Goal: Task Accomplishment & Management: Use online tool/utility

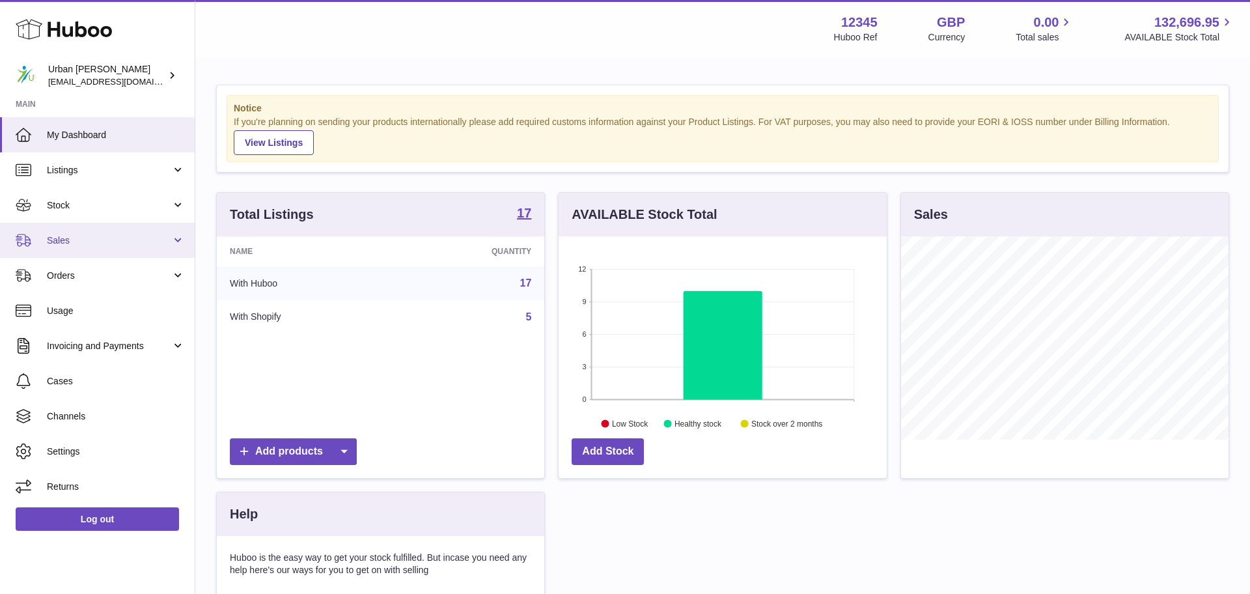
scroll to position [203, 327]
drag, startPoint x: 64, startPoint y: 238, endPoint x: 73, endPoint y: 251, distance: 15.9
click at [64, 238] on span "Sales" at bounding box center [109, 240] width 124 height 12
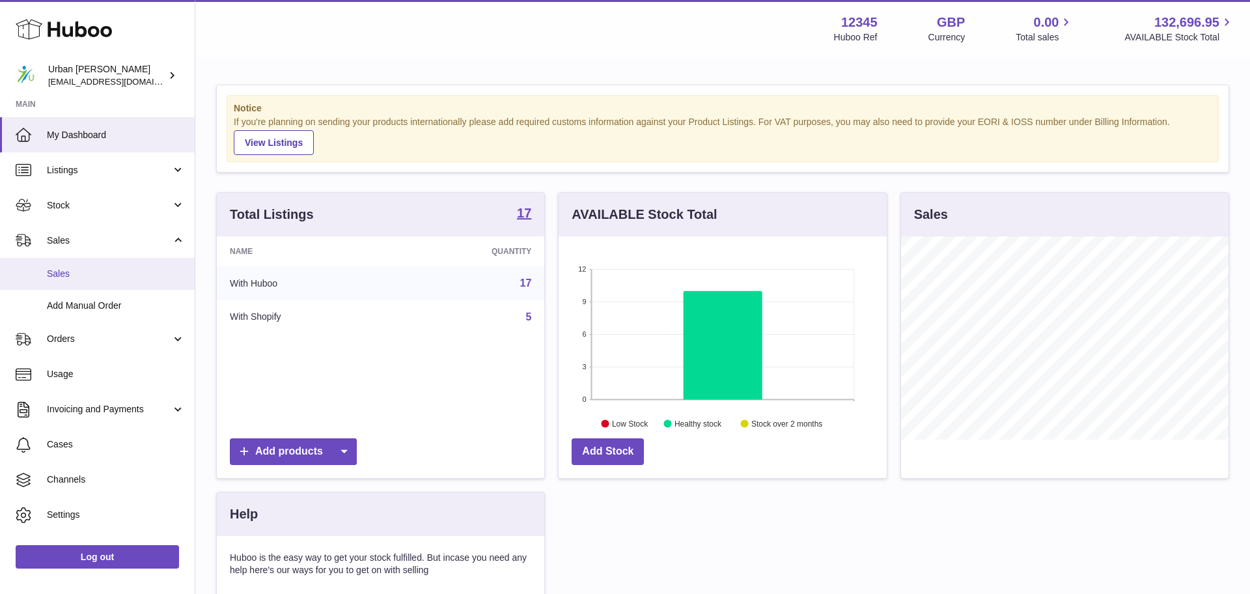
click at [90, 277] on span "Sales" at bounding box center [116, 274] width 138 height 12
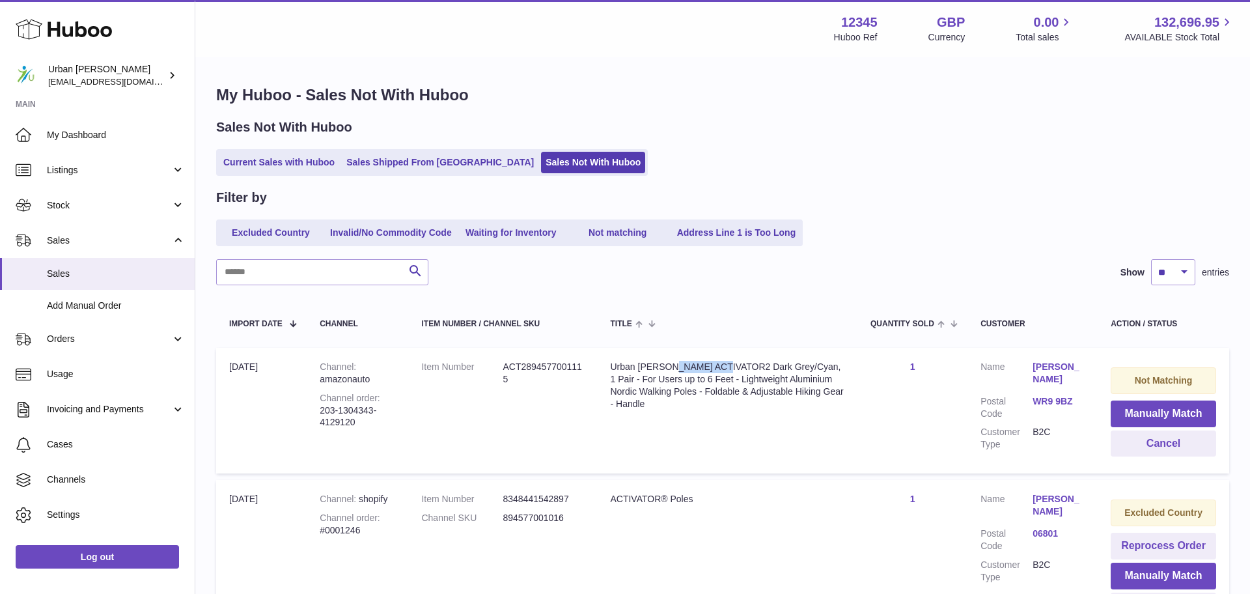
drag, startPoint x: 755, startPoint y: 366, endPoint x: 727, endPoint y: 372, distance: 29.2
click at [706, 367] on div "Urban Poling ACTIVATOR2 Dark Grey/Cyan, 1 Pair - For Users up to 6 Feet - Light…" at bounding box center [727, 385] width 234 height 49
click at [1202, 416] on button "Manually Match" at bounding box center [1163, 413] width 105 height 27
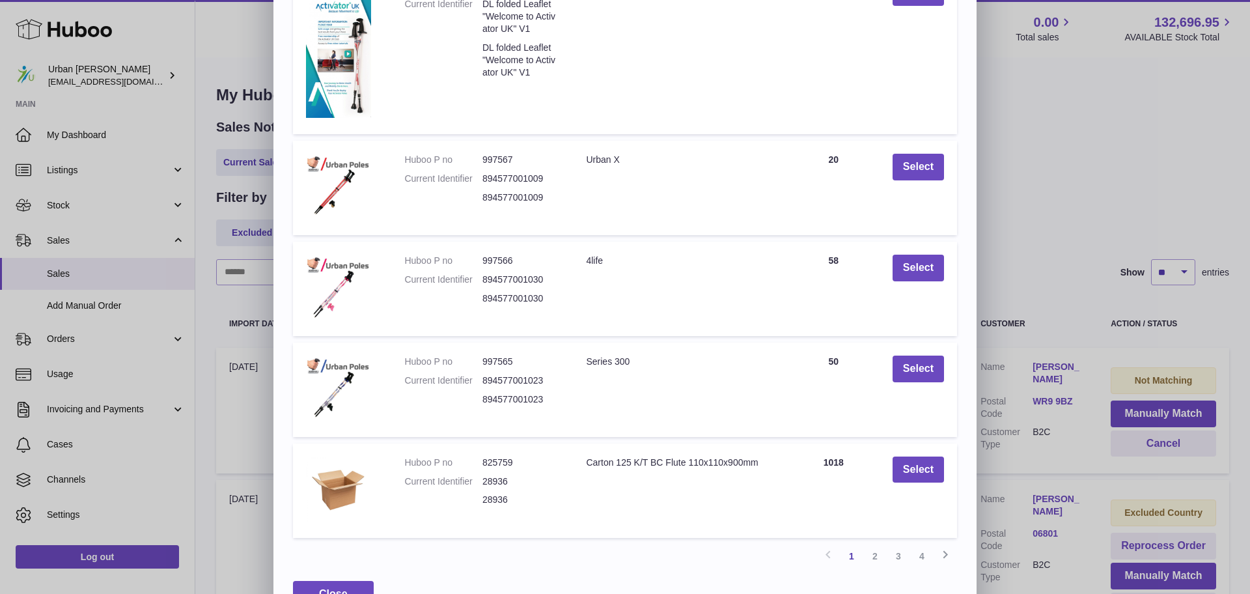
scroll to position [199, 0]
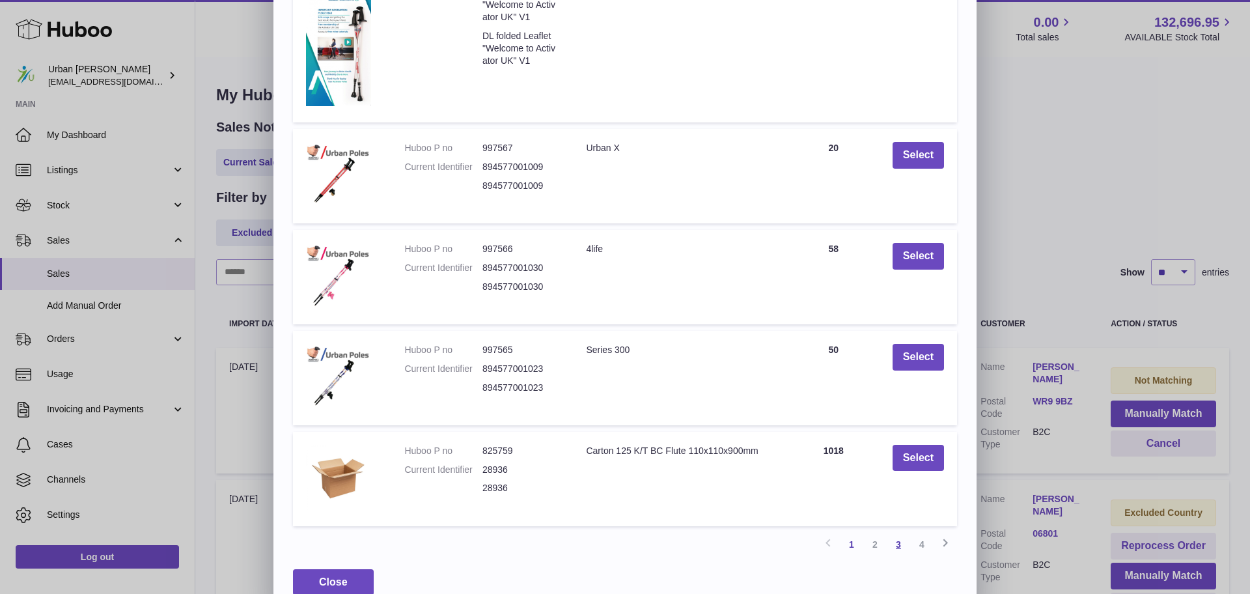
click at [896, 557] on div "Search Huboo P no Title Quantity Action Huboo P no 1044618 Current Identifier D…" at bounding box center [624, 231] width 703 height 766
click at [898, 553] on link "3" at bounding box center [898, 544] width 23 height 23
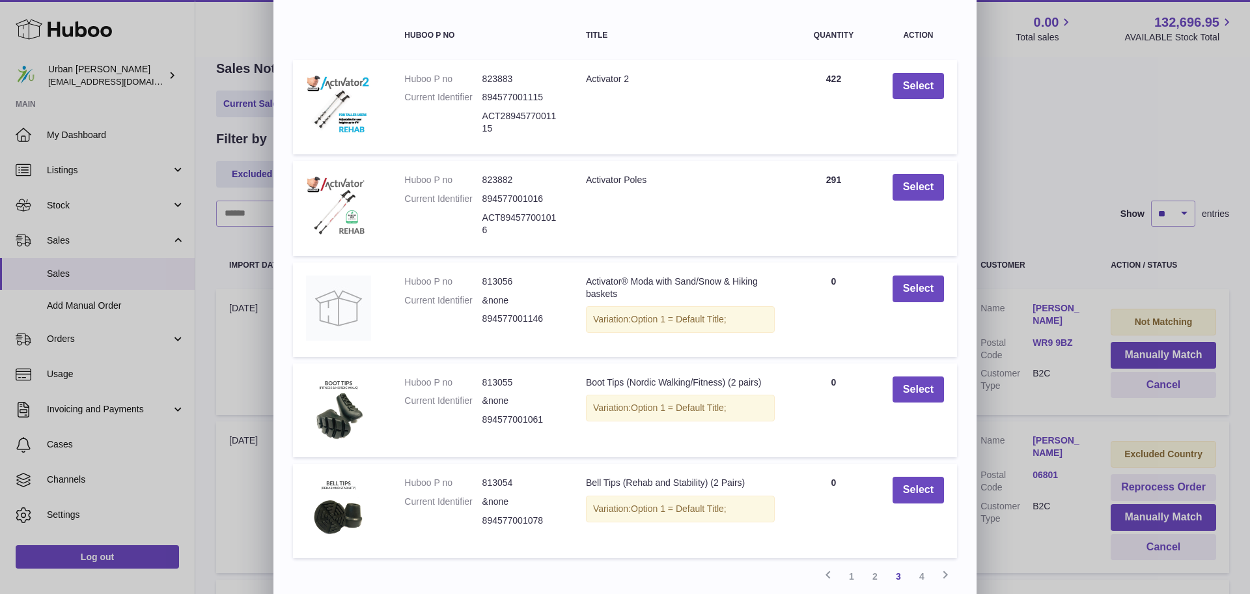
scroll to position [74, 0]
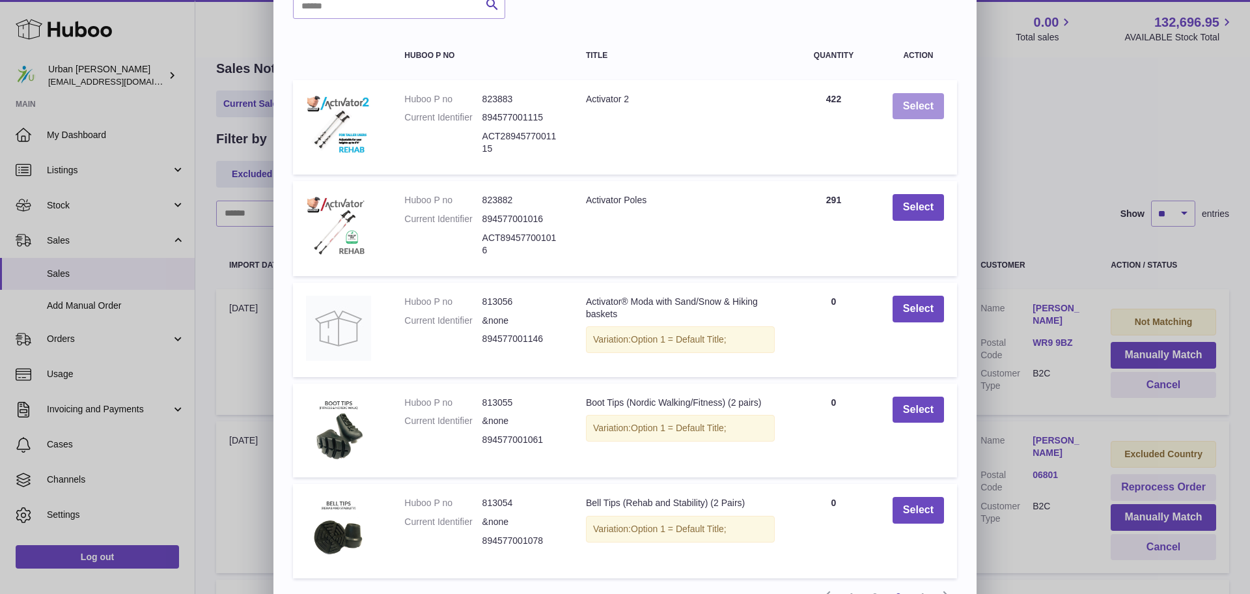
click at [922, 107] on button "Select" at bounding box center [918, 106] width 51 height 27
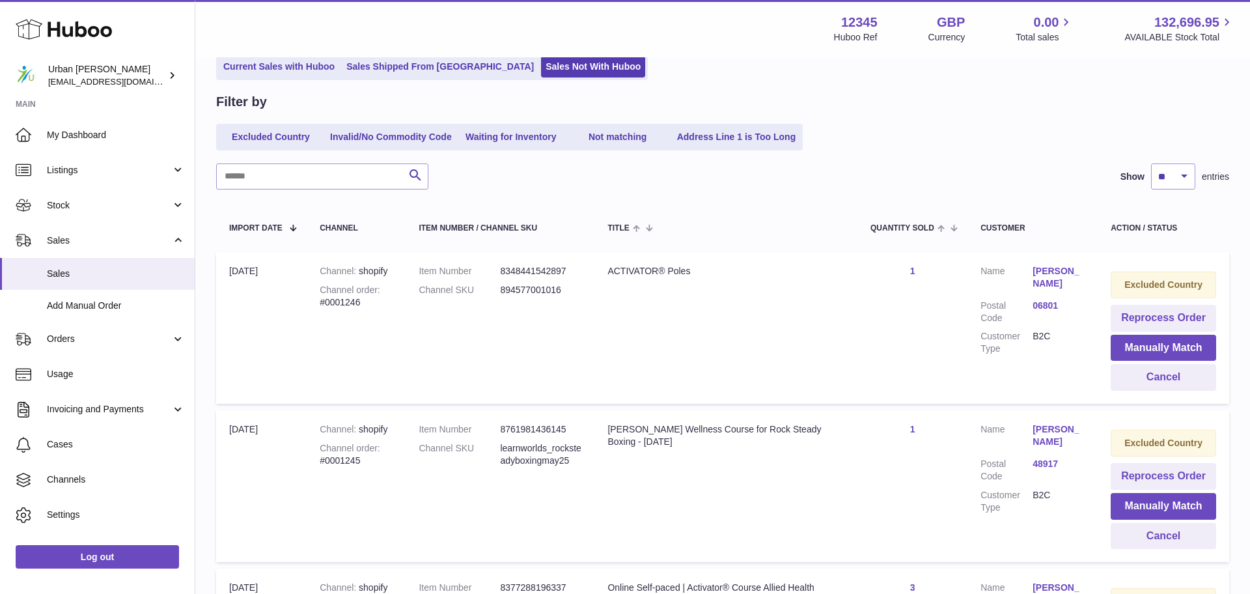
scroll to position [0, 0]
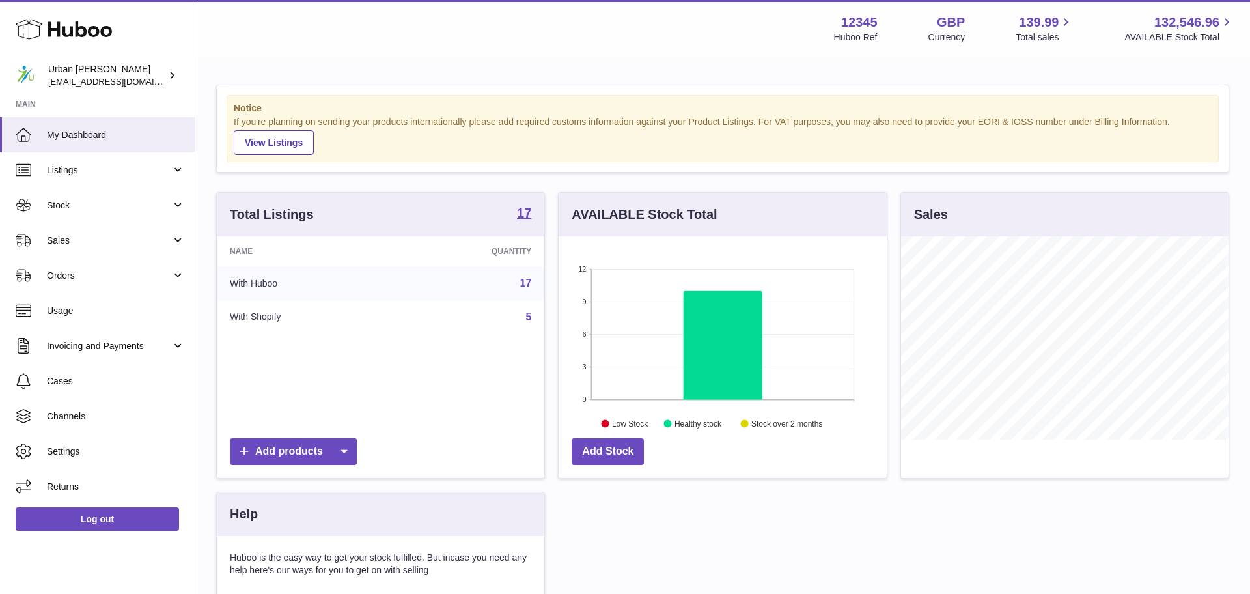
scroll to position [203, 327]
click at [56, 210] on span "Stock" at bounding box center [109, 205] width 124 height 12
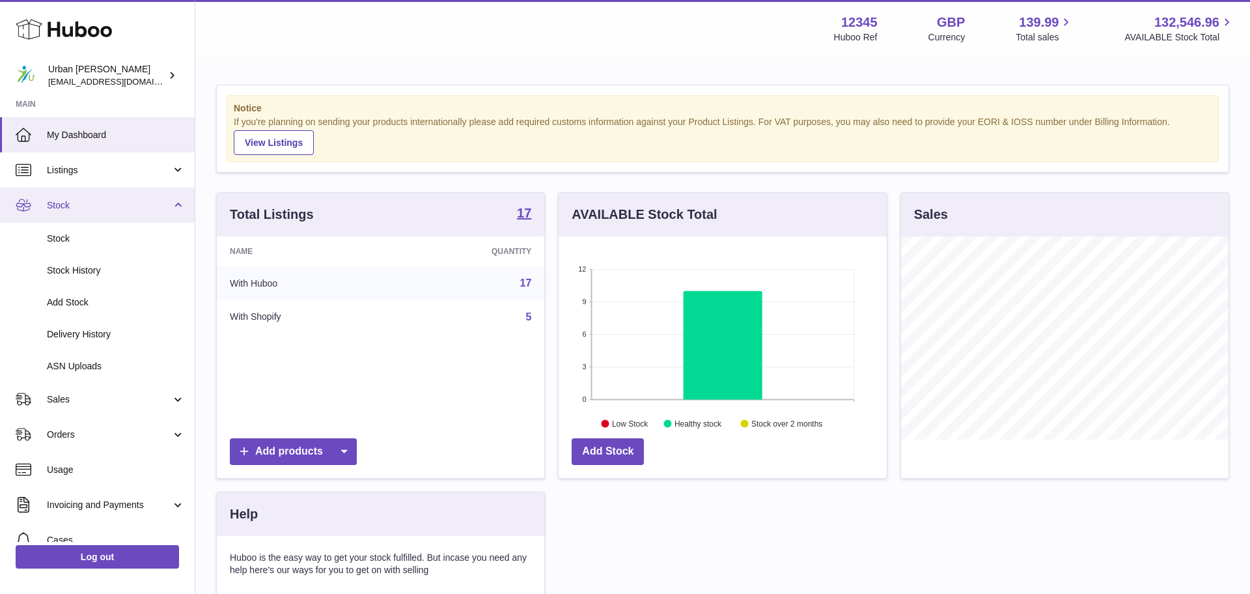
click at [103, 202] on span "Stock" at bounding box center [109, 205] width 124 height 12
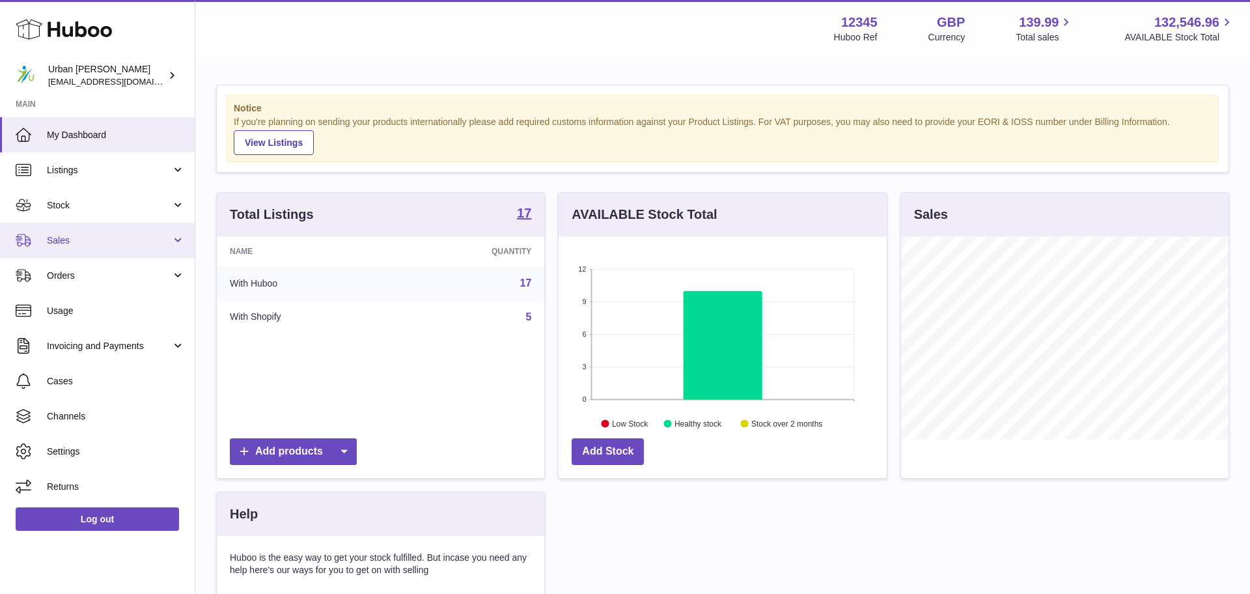
click at [86, 240] on span "Sales" at bounding box center [109, 240] width 124 height 12
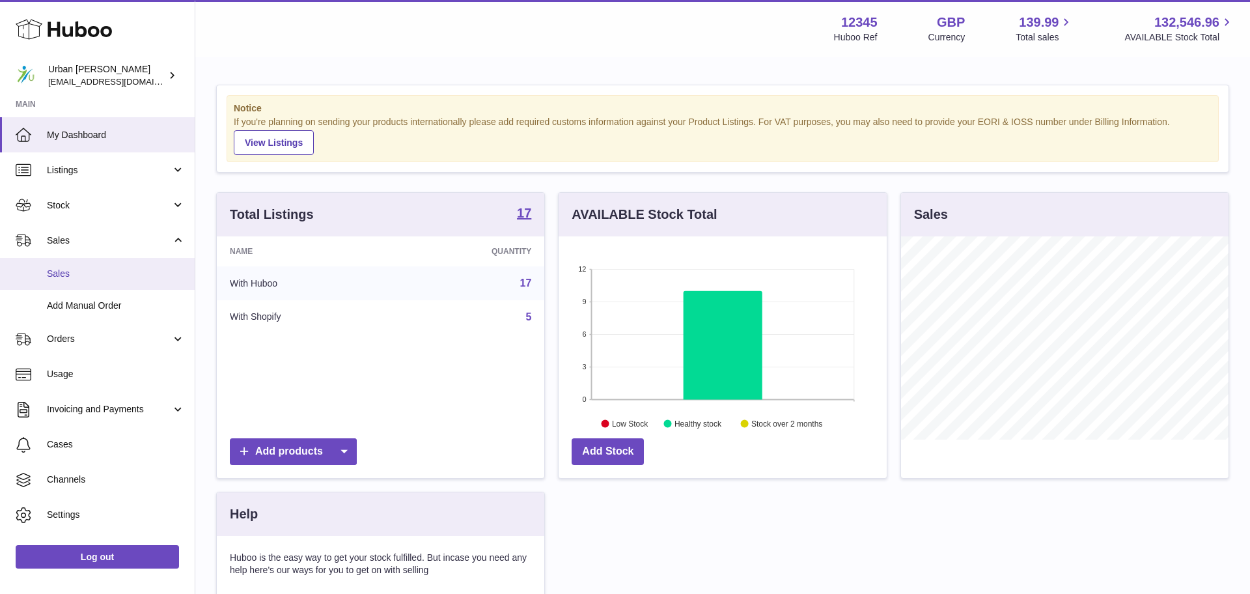
click at [83, 275] on span "Sales" at bounding box center [116, 274] width 138 height 12
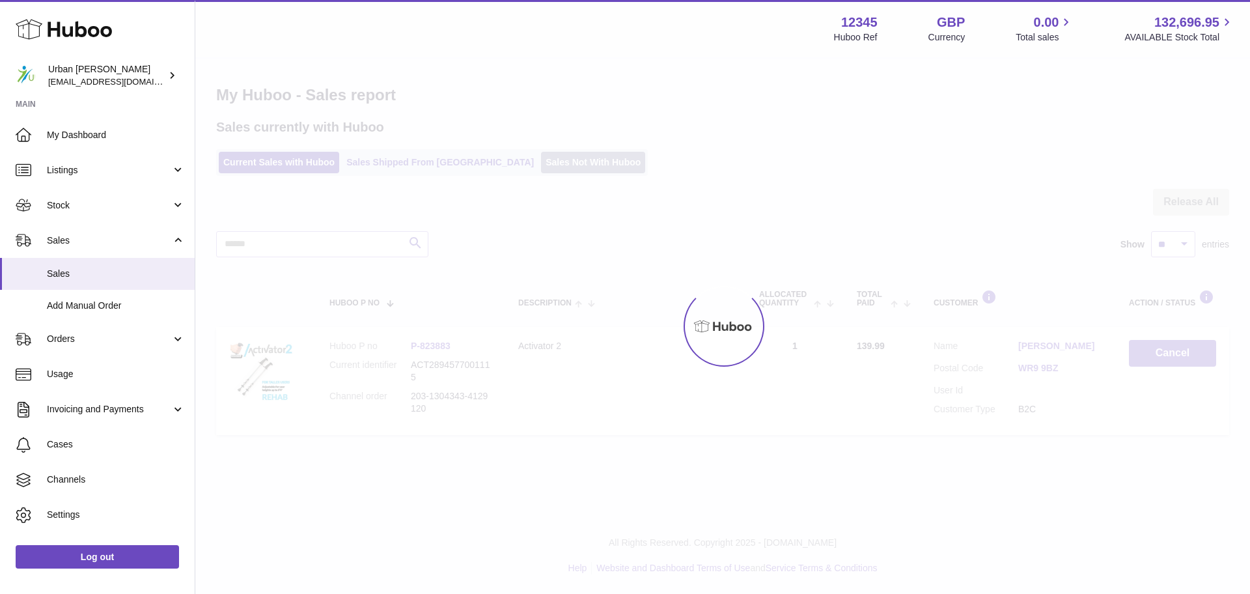
drag, startPoint x: 544, startPoint y: 173, endPoint x: 568, endPoint y: 167, distance: 24.8
click at [544, 173] on div at bounding box center [722, 326] width 1055 height 535
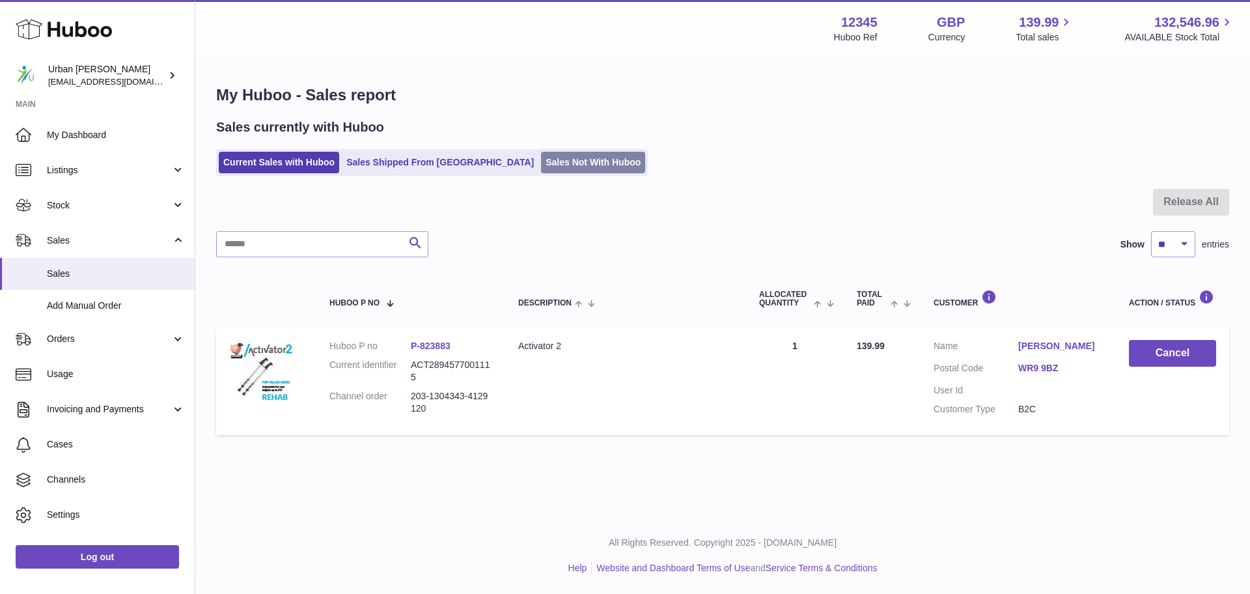
click at [541, 166] on link "Sales Not With Huboo" at bounding box center [593, 162] width 104 height 21
